Goal: Transaction & Acquisition: Purchase product/service

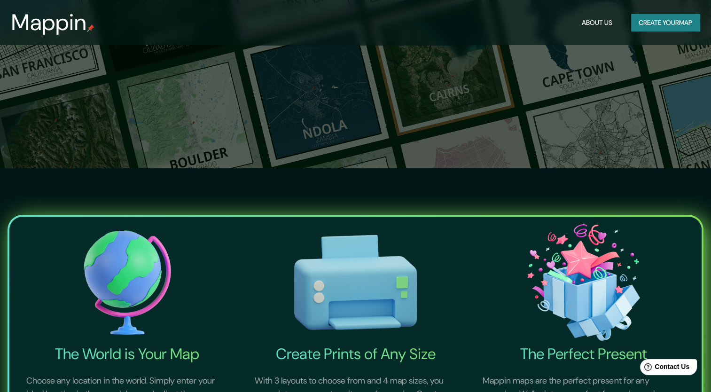
scroll to position [47, 0]
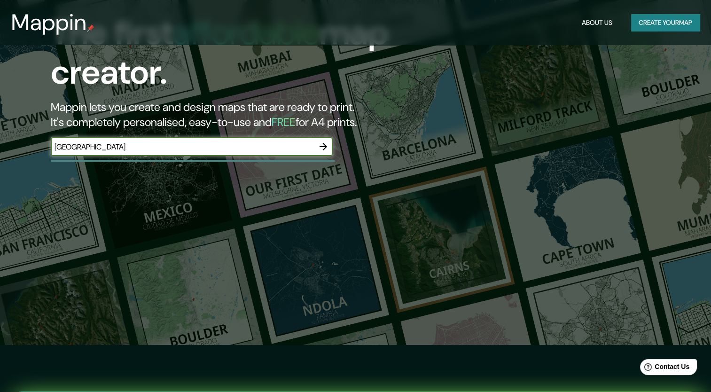
type input "[GEOGRAPHIC_DATA]"
click at [323, 147] on icon "button" at bounding box center [324, 147] width 8 height 8
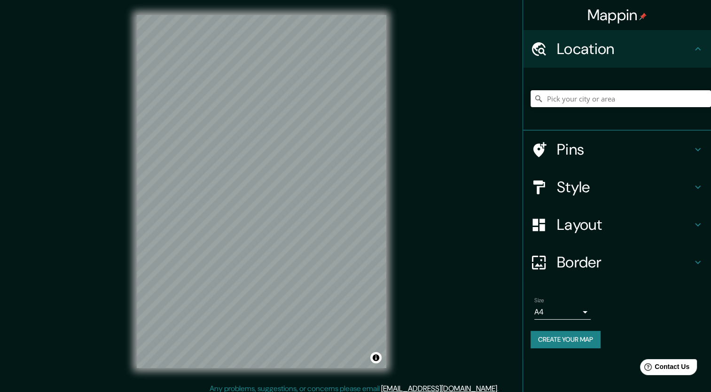
click at [599, 97] on input "Pick your city or area" at bounding box center [621, 98] width 180 height 17
click at [635, 93] on input "[GEOGRAPHIC_DATA], [GEOGRAPHIC_DATA], [GEOGRAPHIC_DATA]" at bounding box center [621, 98] width 180 height 17
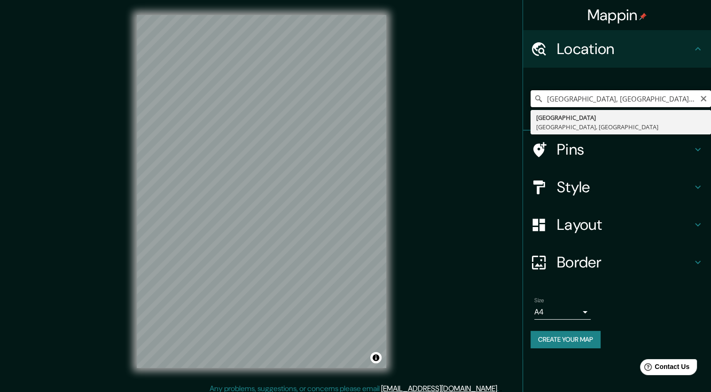
click at [658, 95] on input "[GEOGRAPHIC_DATA], [GEOGRAPHIC_DATA], [GEOGRAPHIC_DATA] museu da image" at bounding box center [621, 98] width 180 height 17
click at [657, 96] on input "[GEOGRAPHIC_DATA], [GEOGRAPHIC_DATA], [GEOGRAPHIC_DATA] museu da image" at bounding box center [621, 98] width 180 height 17
paste input "R. [STREET_ADDRESS]"
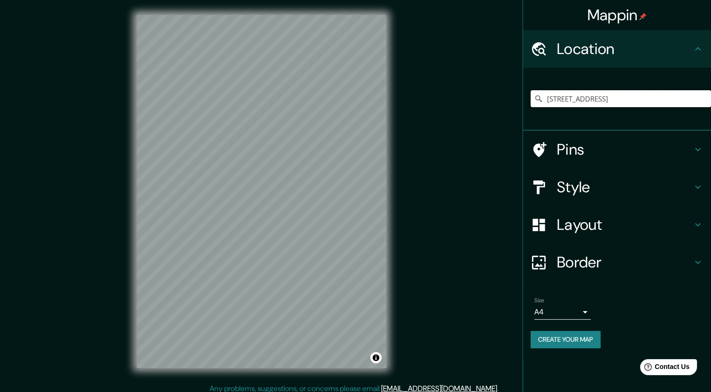
type input "[STREET_ADDRESS]"
click at [639, 151] on h4 "Pins" at bounding box center [624, 149] width 135 height 19
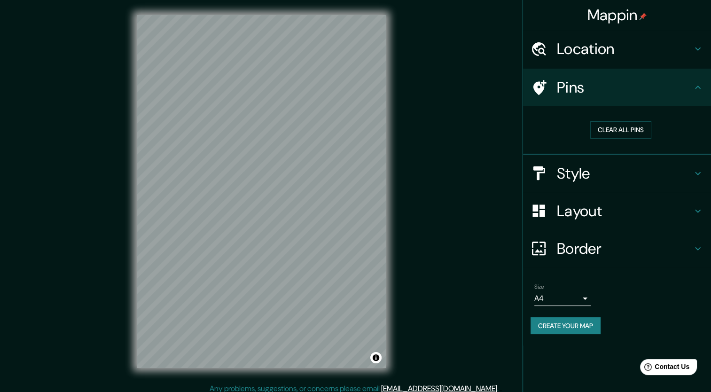
click at [632, 179] on h4 "Style" at bounding box center [624, 173] width 135 height 19
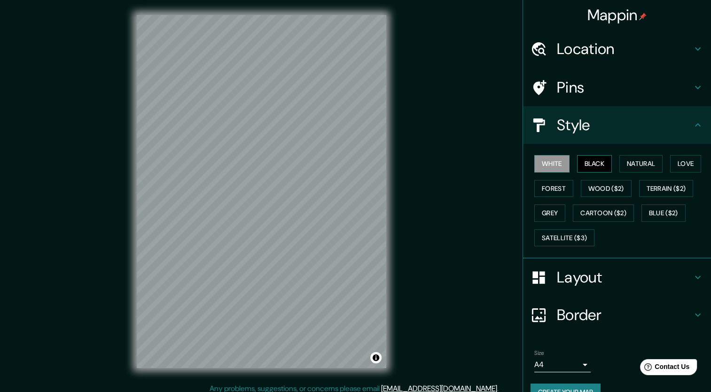
click at [586, 155] on button "Black" at bounding box center [594, 163] width 35 height 17
click at [635, 163] on button "Natural" at bounding box center [640, 163] width 43 height 17
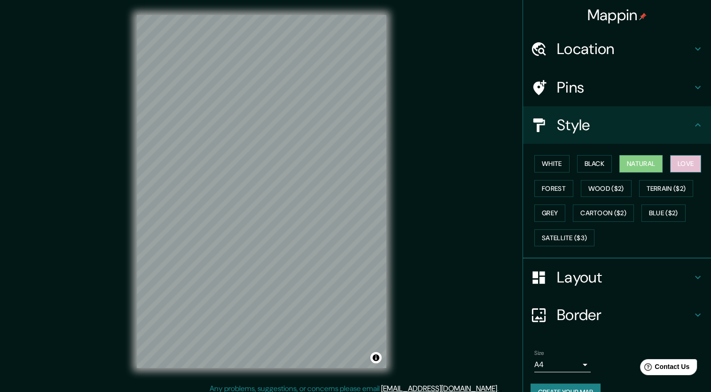
click at [688, 159] on button "Love" at bounding box center [685, 163] width 31 height 17
click at [544, 183] on button "Forest" at bounding box center [553, 188] width 39 height 17
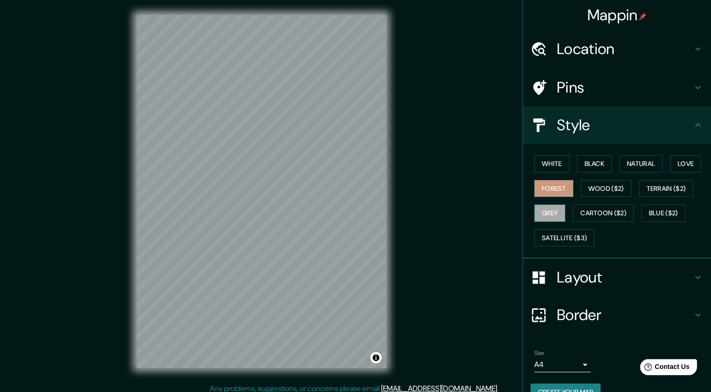
click at [539, 207] on button "Grey" at bounding box center [549, 212] width 31 height 17
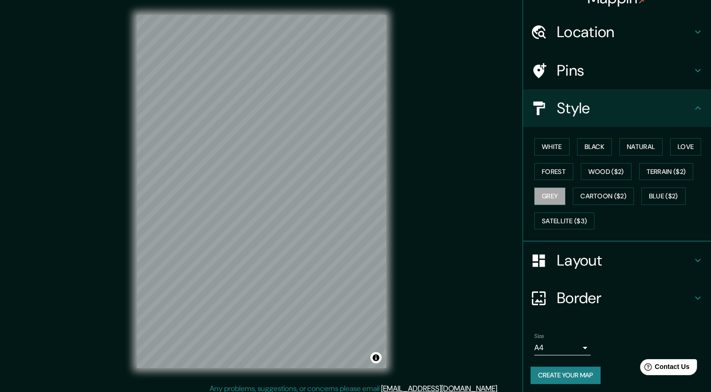
scroll to position [18, 0]
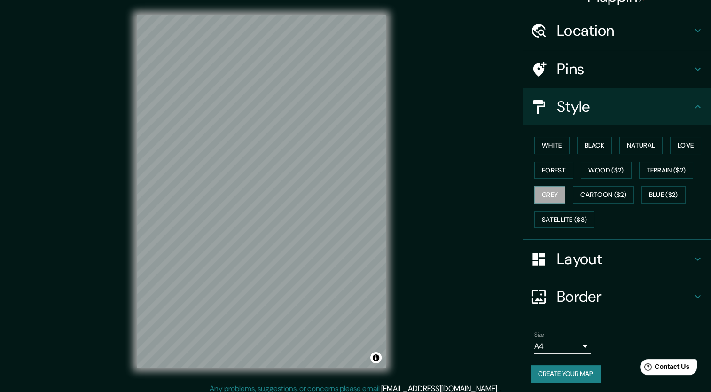
click at [589, 256] on h4 "Layout" at bounding box center [624, 259] width 135 height 19
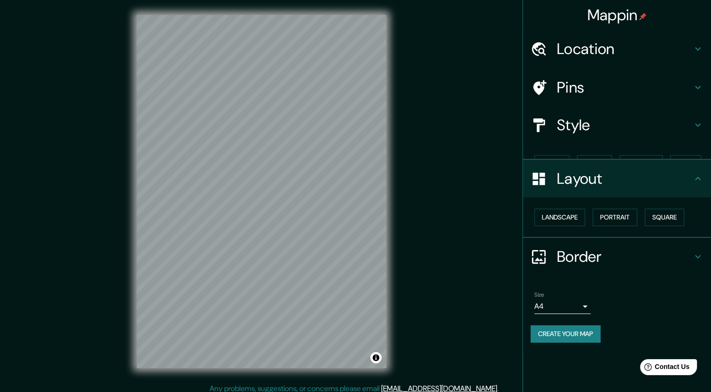
scroll to position [0, 0]
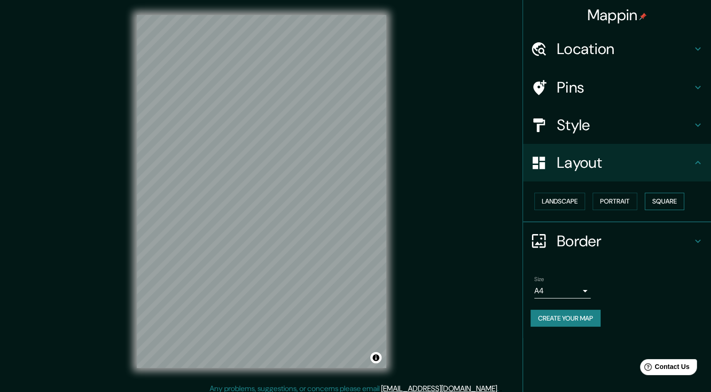
click at [663, 202] on button "Square" at bounding box center [664, 201] width 39 height 17
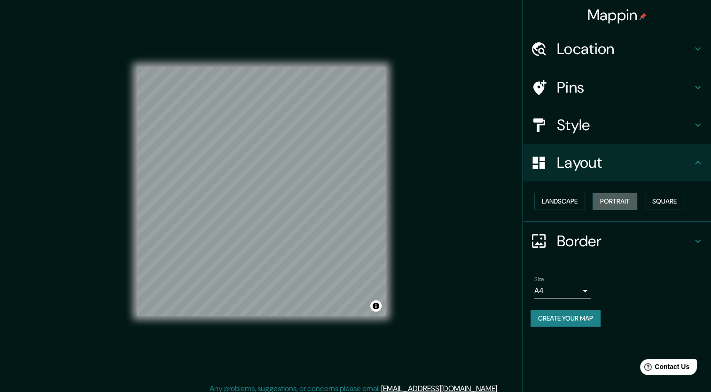
click at [615, 201] on button "Portrait" at bounding box center [615, 201] width 45 height 17
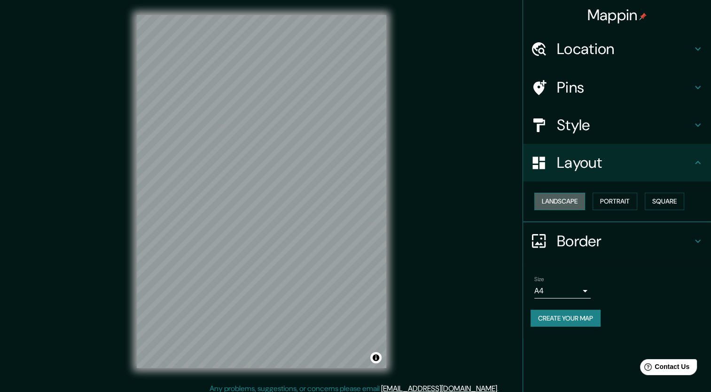
click at [571, 200] on button "Landscape" at bounding box center [559, 201] width 51 height 17
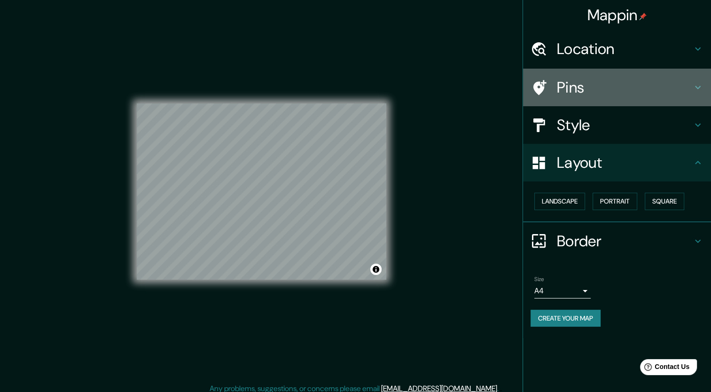
click at [641, 78] on h4 "Pins" at bounding box center [624, 87] width 135 height 19
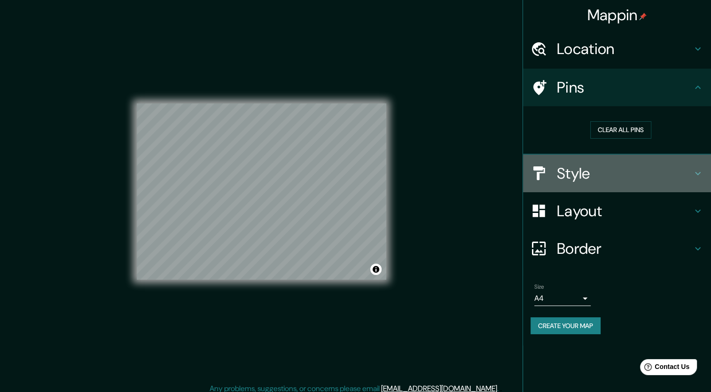
click at [640, 174] on h4 "Style" at bounding box center [624, 173] width 135 height 19
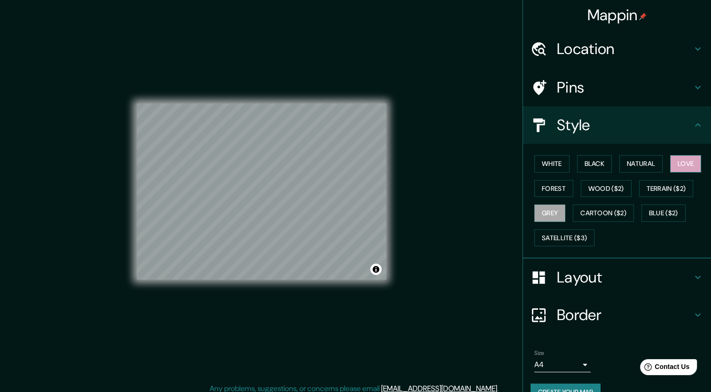
click at [682, 156] on button "Love" at bounding box center [685, 163] width 31 height 17
click at [638, 162] on button "Natural" at bounding box center [640, 163] width 43 height 17
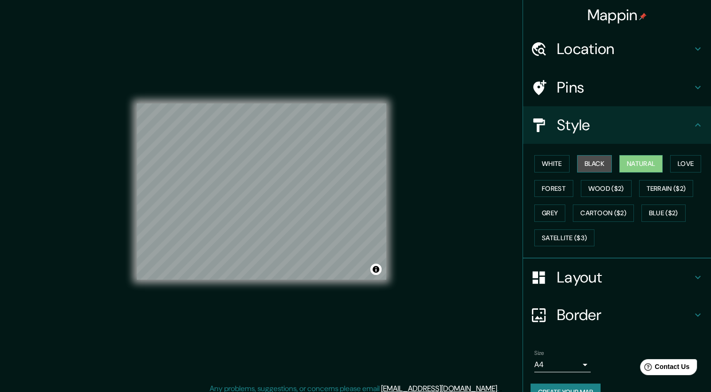
click at [586, 163] on button "Black" at bounding box center [594, 163] width 35 height 17
click at [553, 165] on button "White" at bounding box center [551, 163] width 35 height 17
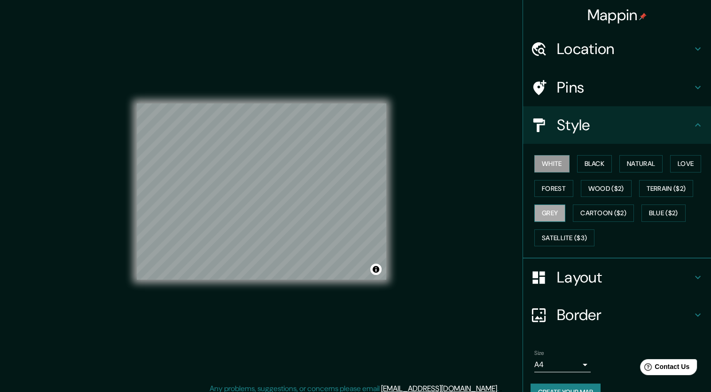
click at [551, 208] on button "Grey" at bounding box center [549, 212] width 31 height 17
click at [551, 188] on button "Forest" at bounding box center [553, 188] width 39 height 17
